Goal: Find specific page/section: Find specific page/section

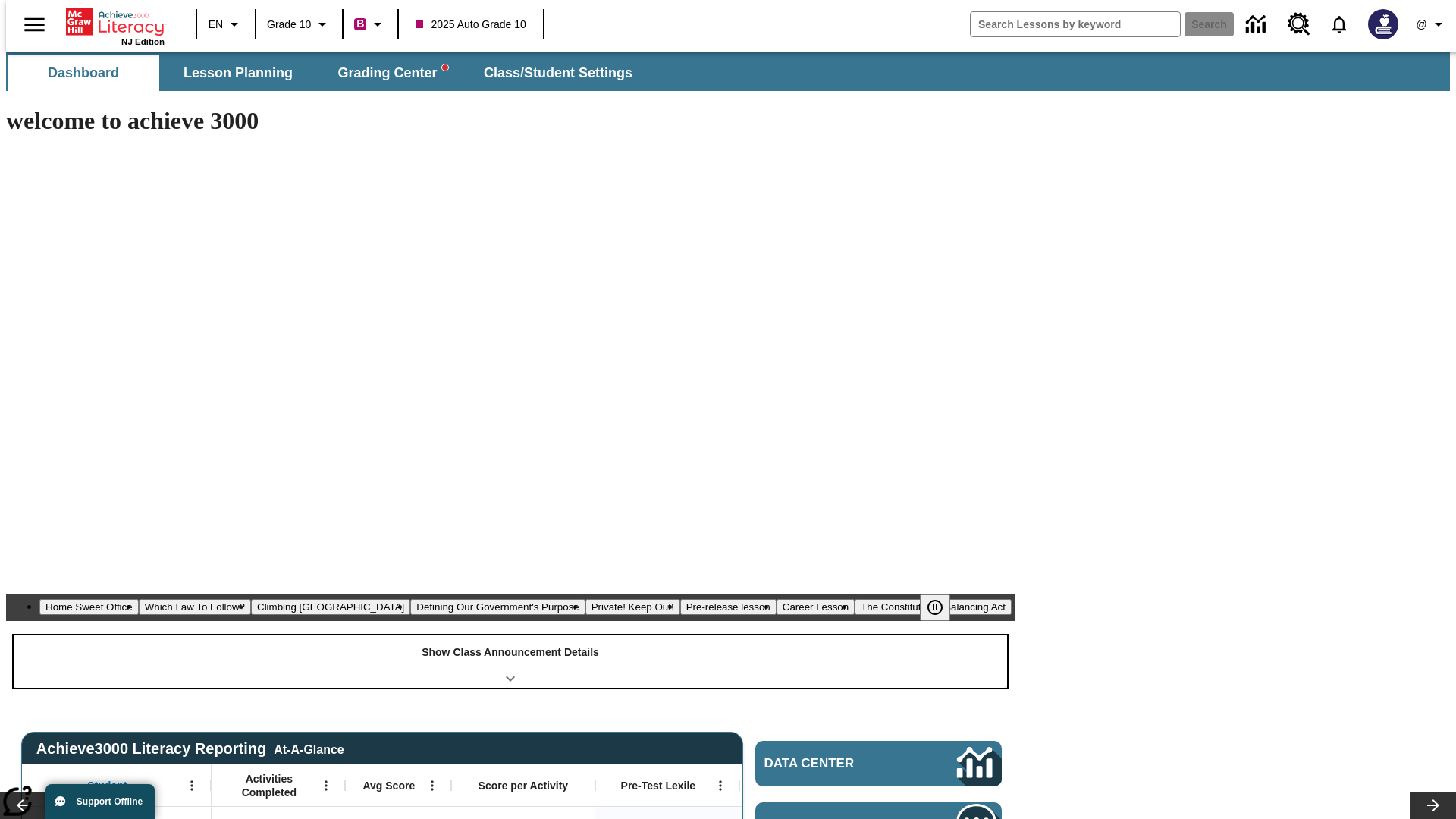
click at [510, 636] on div "Show Class Announcement Details" at bounding box center [510, 662] width 994 height 53
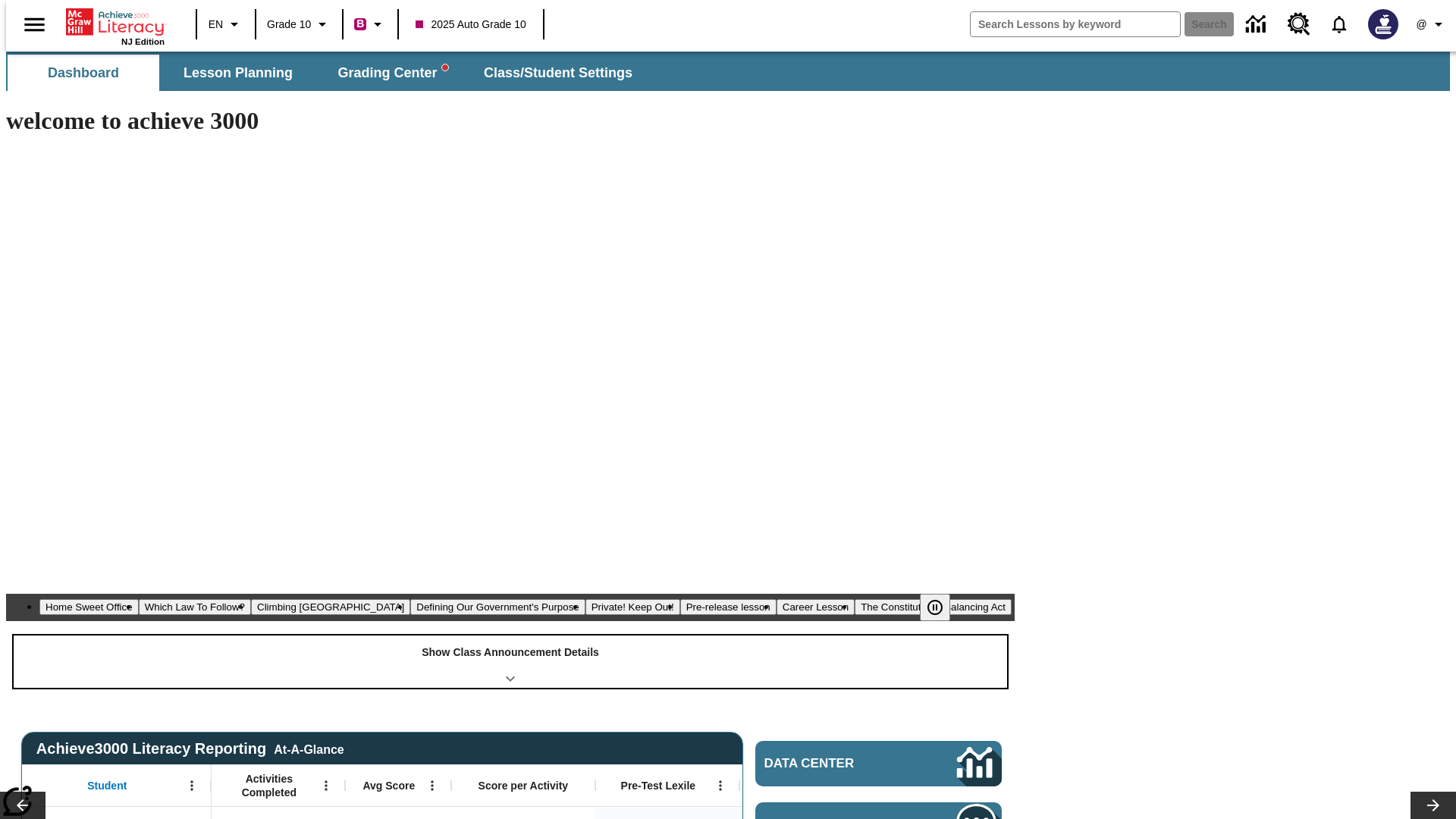
click at [510, 636] on div "Show Class Announcement Details" at bounding box center [510, 662] width 994 height 53
